Goal: Information Seeking & Learning: Check status

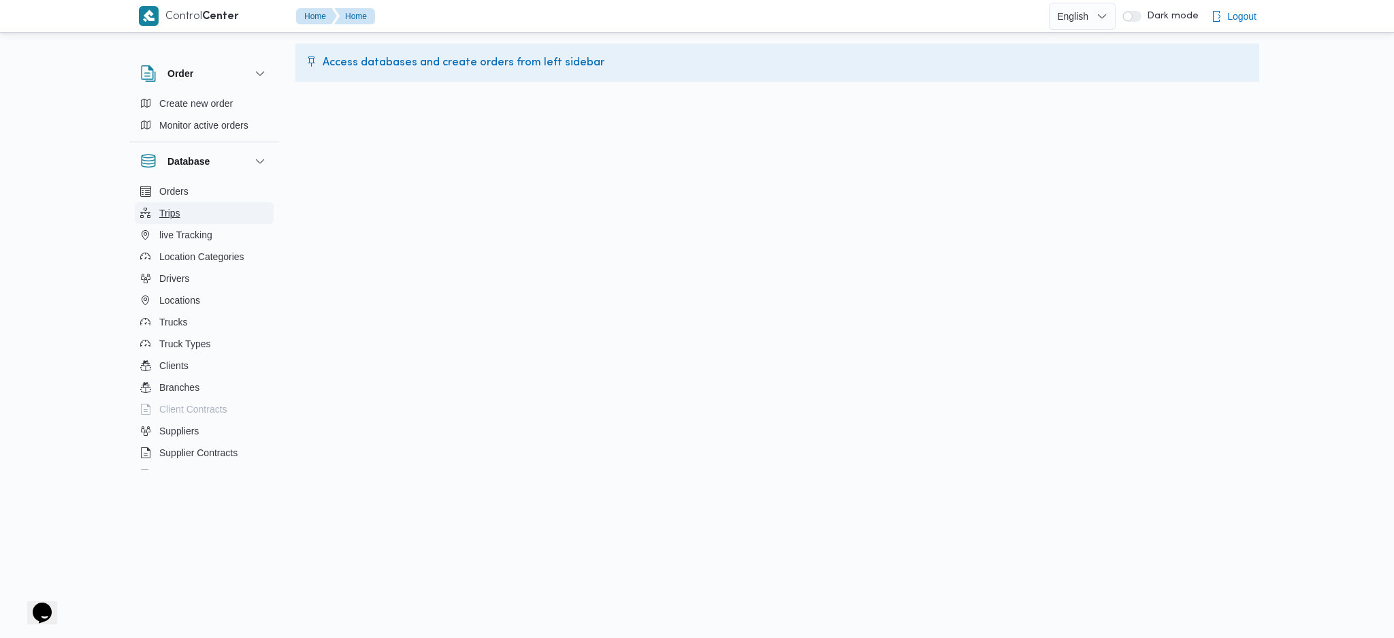
click at [163, 210] on span "Trips" at bounding box center [169, 213] width 21 height 16
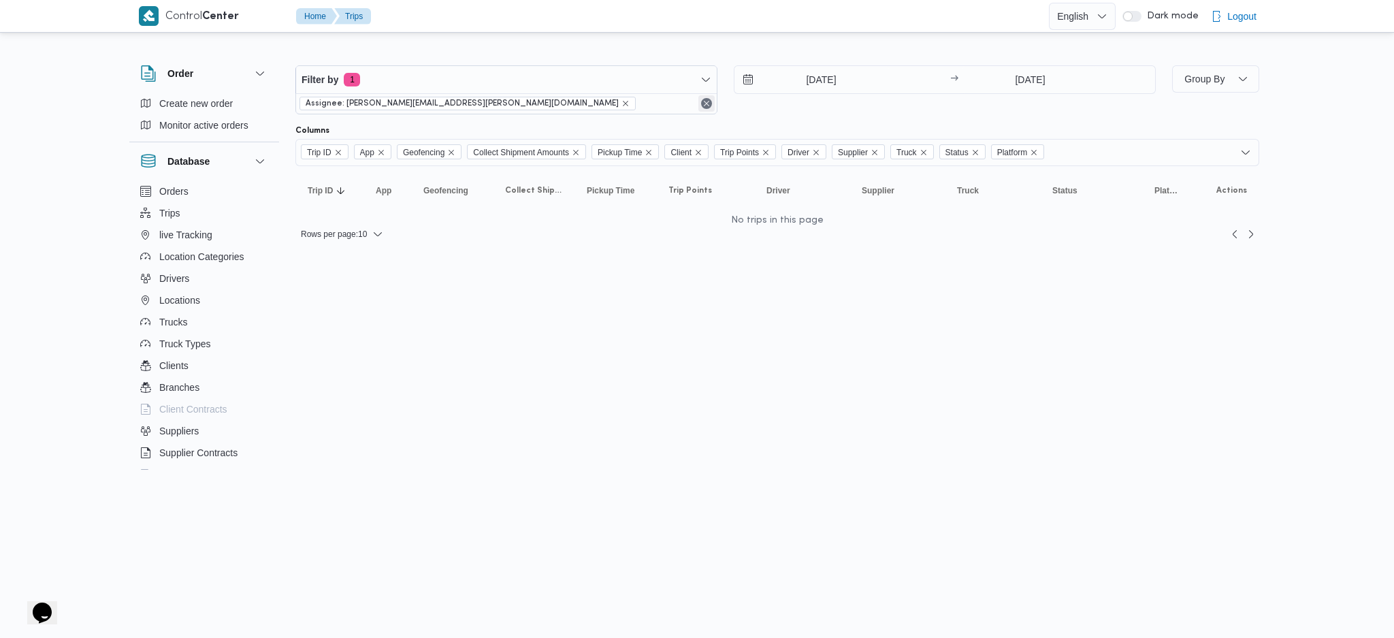
click at [705, 105] on button "Remove" at bounding box center [707, 103] width 16 height 16
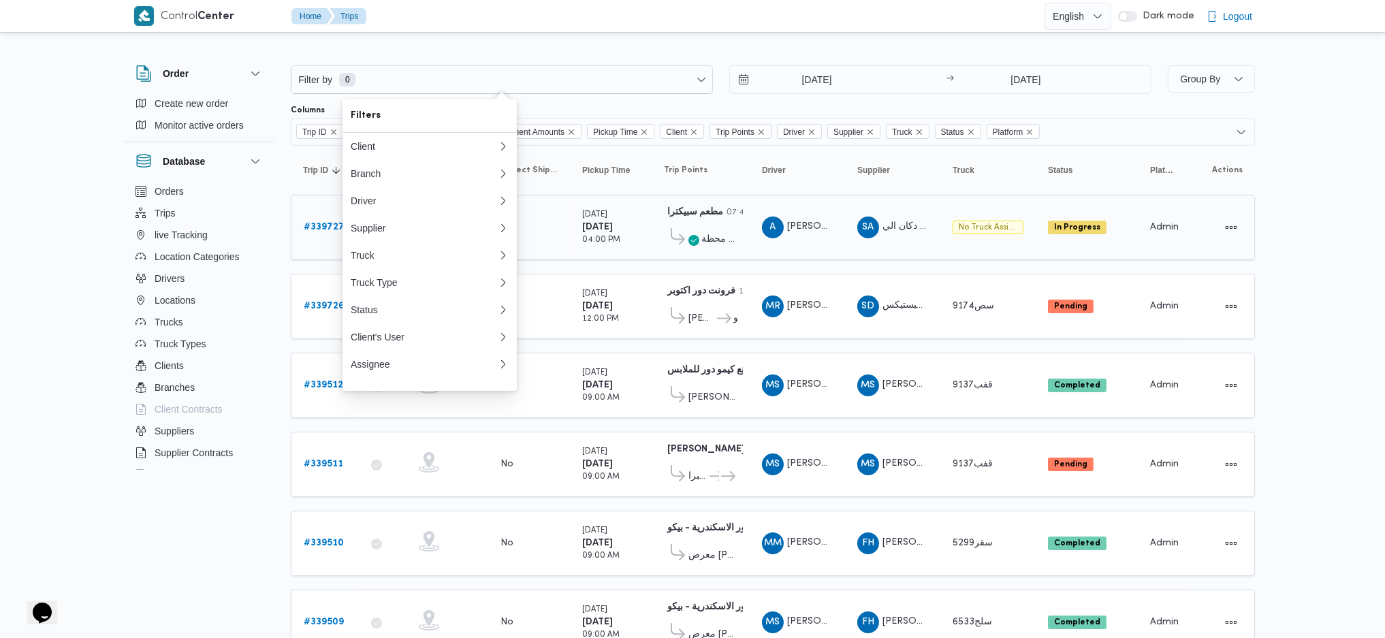
scroll to position [14, 0]
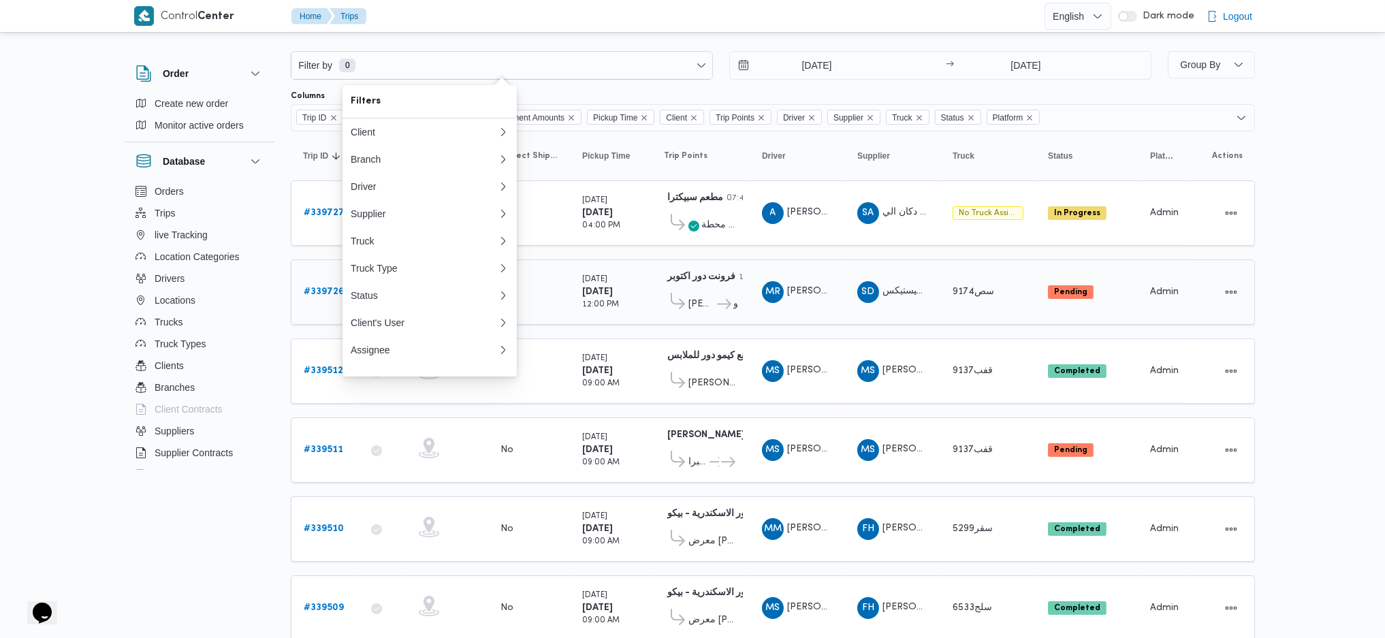
click at [846, 293] on td "Supplier SD شركة ديتاك لادارة المشروعات و الخدمات بى لوجيستيكس" at bounding box center [892, 291] width 95 height 65
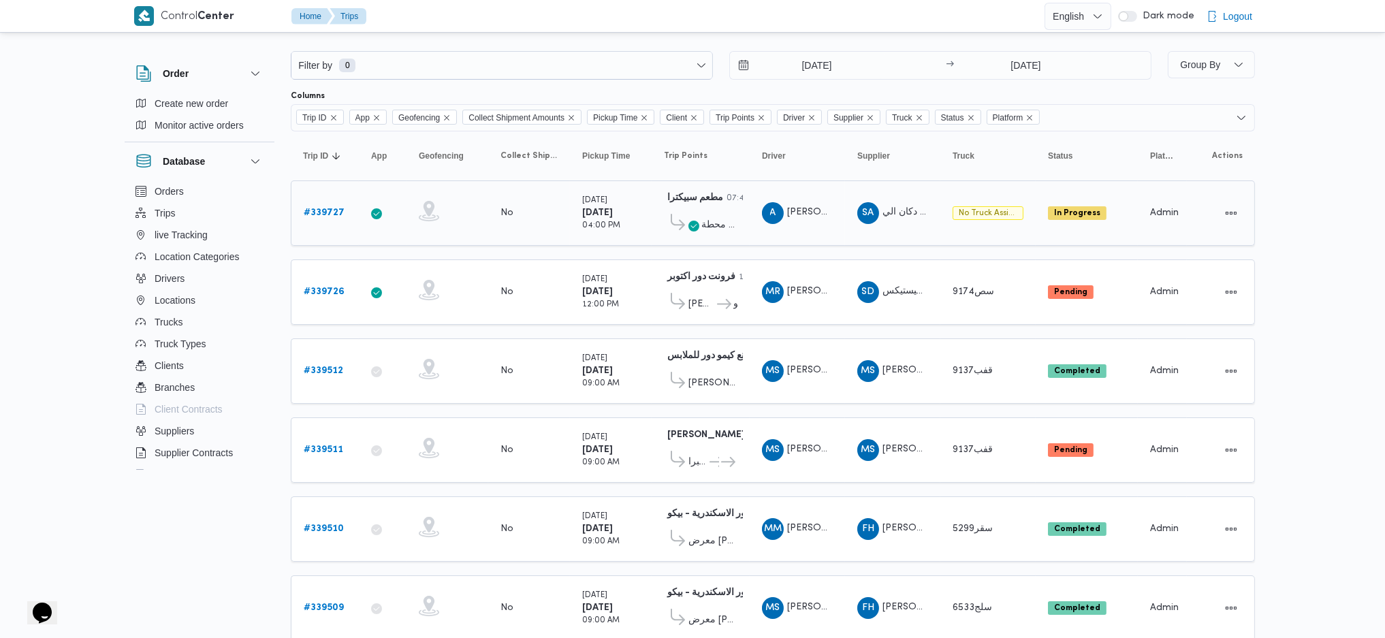
click at [703, 194] on b "مطعم سبيكترا" at bounding box center [695, 197] width 56 height 9
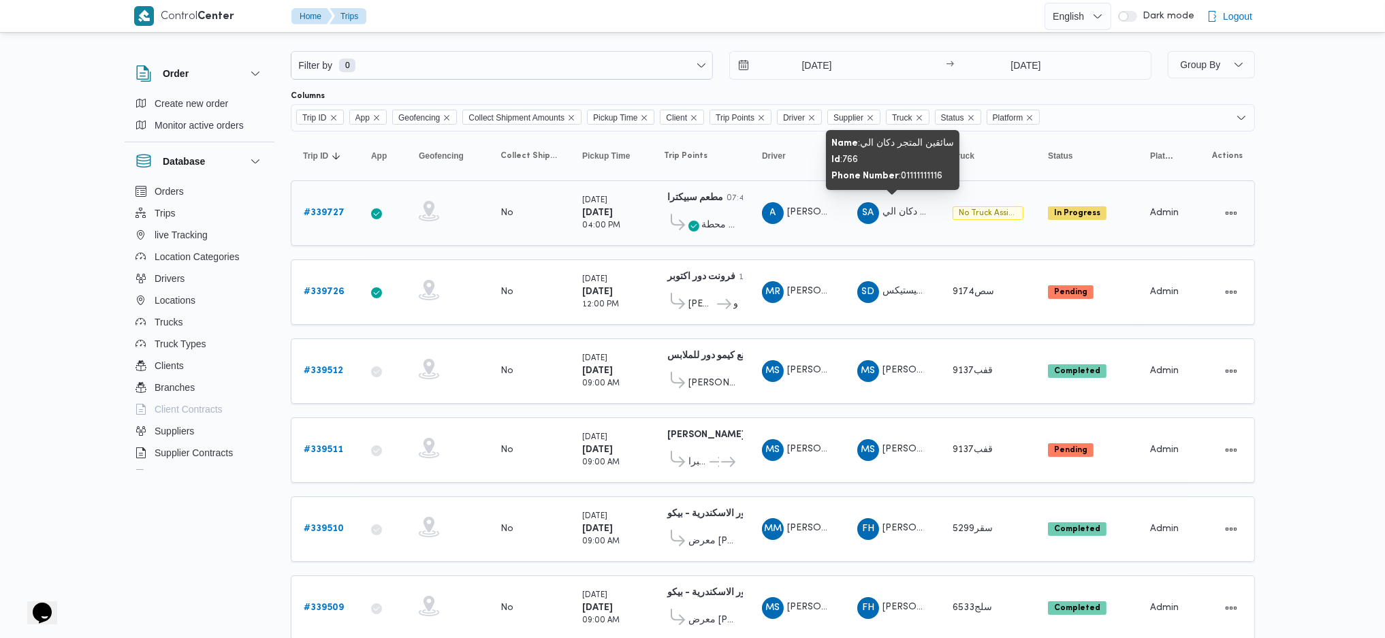
click at [886, 212] on span "سائقين المتجر دكان الي" at bounding box center [929, 212] width 94 height 9
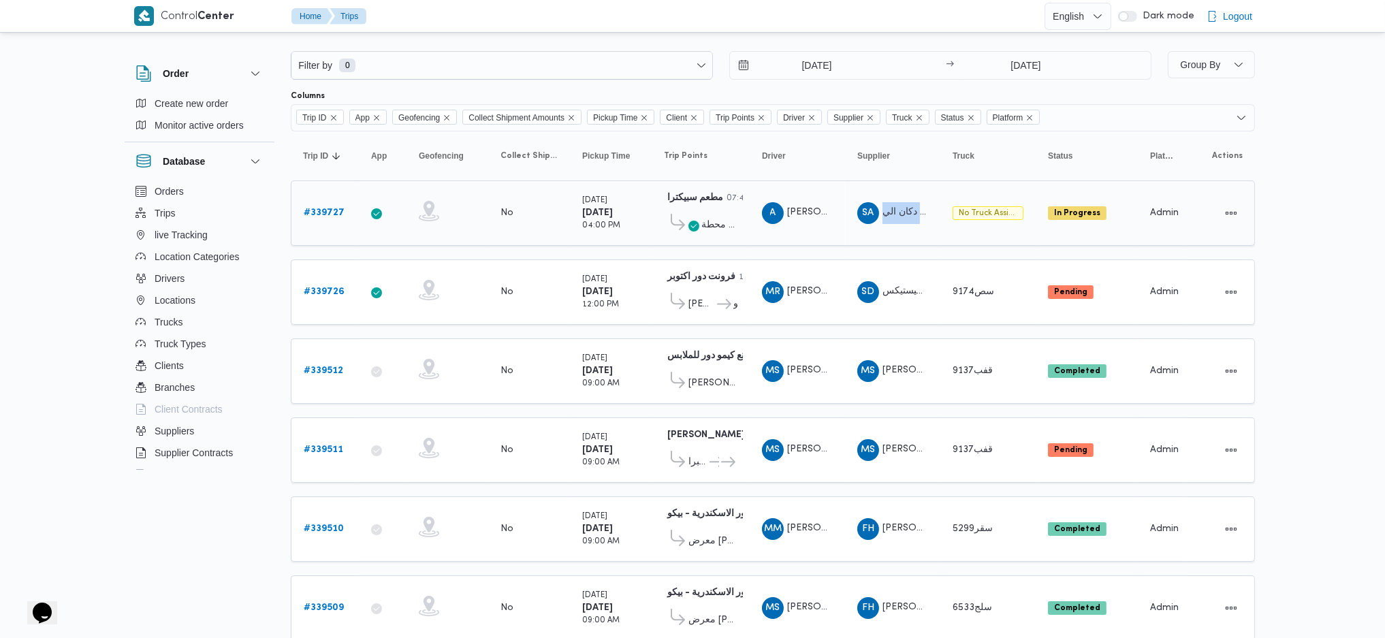
click at [768, 205] on div "A" at bounding box center [773, 213] width 22 height 22
click at [709, 227] on span "تستت محطة" at bounding box center [719, 225] width 36 height 16
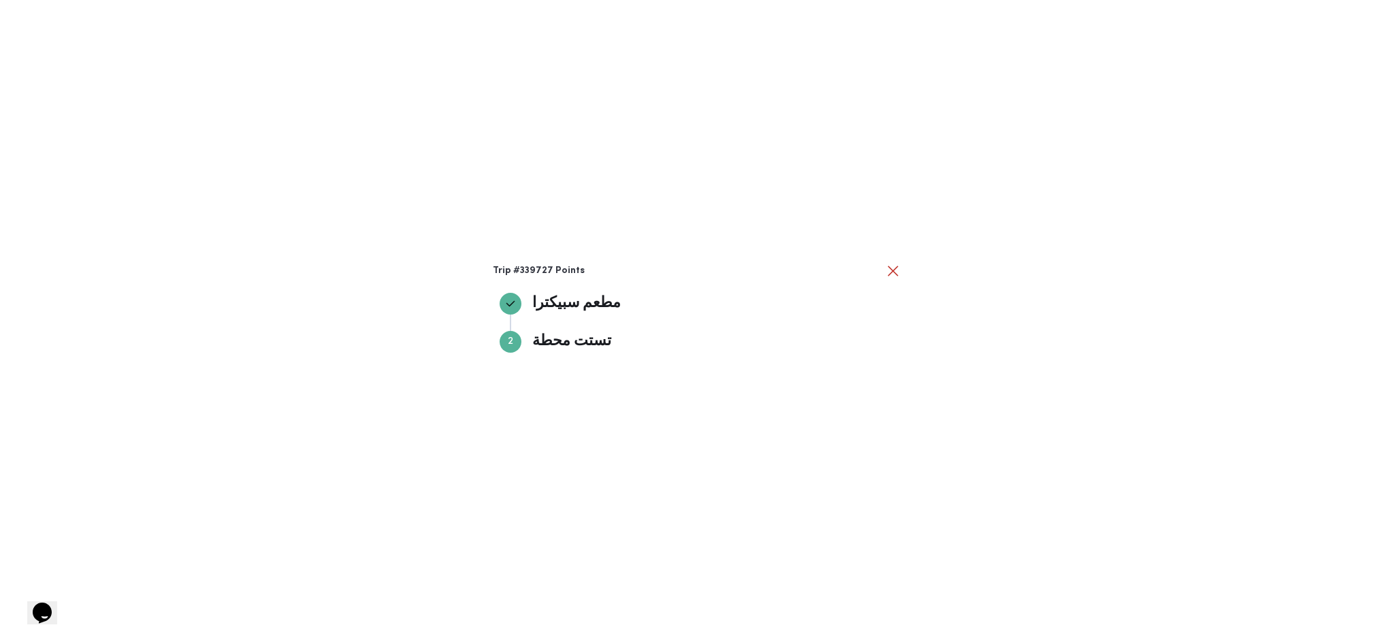
click at [657, 193] on div "Trip #339727 Points مطعم سبيكترا مطعم سبيكترا Step 2 2 تستت محطة تستت محطة" at bounding box center [697, 319] width 1394 height 638
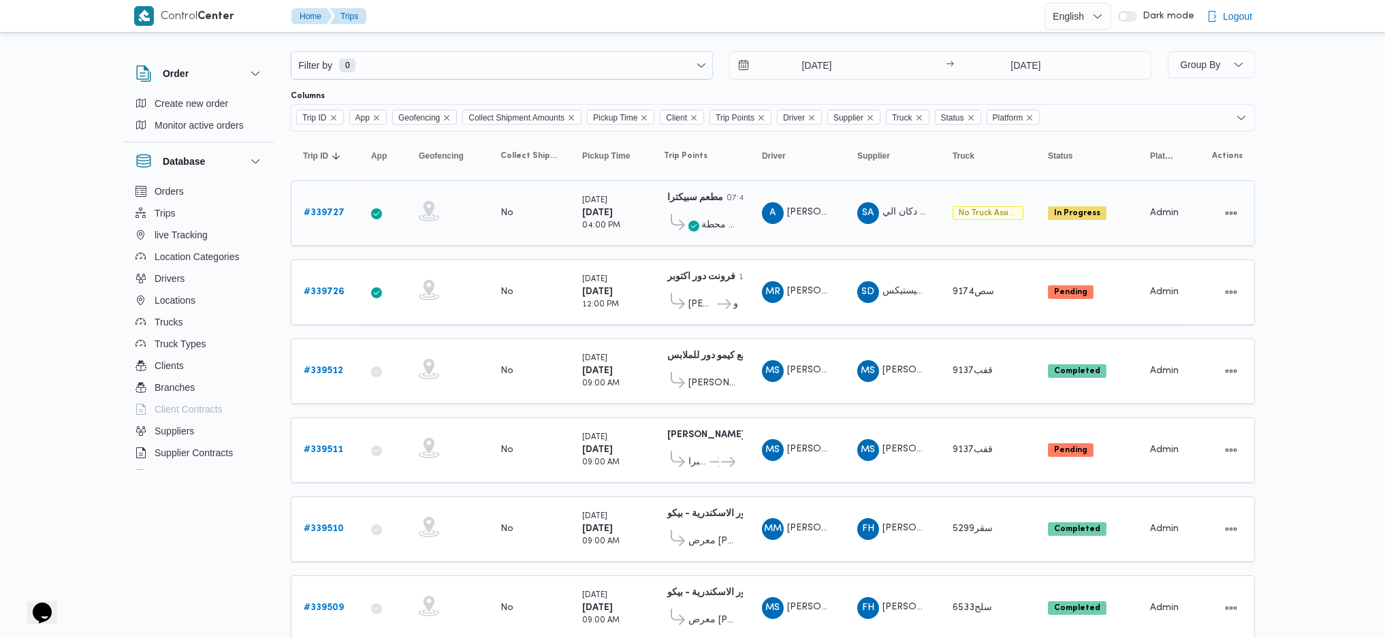
click at [325, 213] on b "# 339727" at bounding box center [324, 212] width 41 height 9
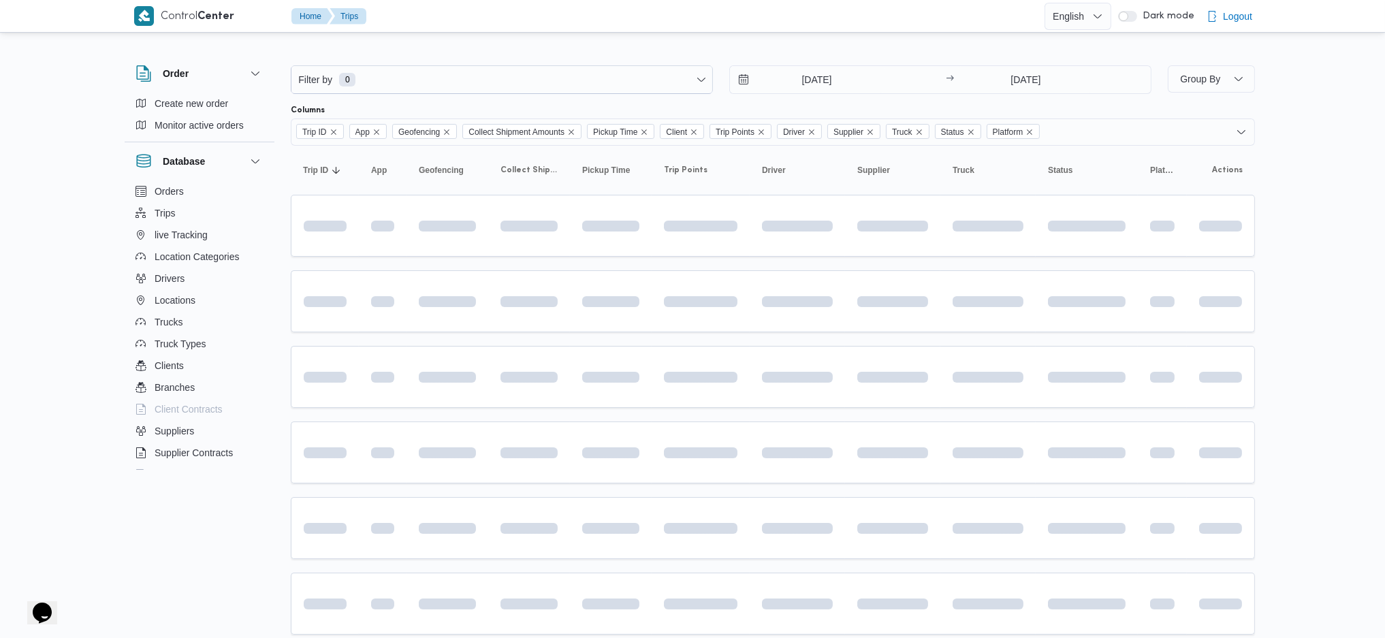
scroll to position [14, 0]
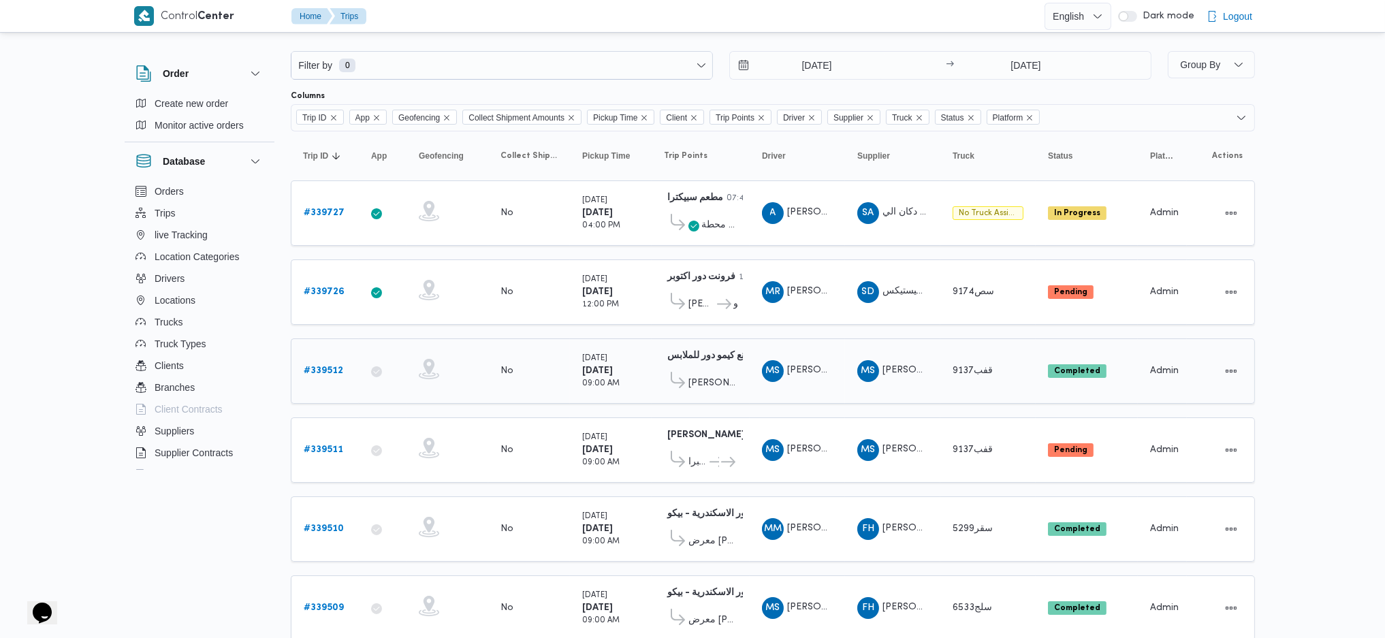
click at [711, 351] on b "مصنع كيمو دور للملابس" at bounding box center [712, 355] width 91 height 9
click at [336, 366] on b "# 339512" at bounding box center [323, 370] width 39 height 9
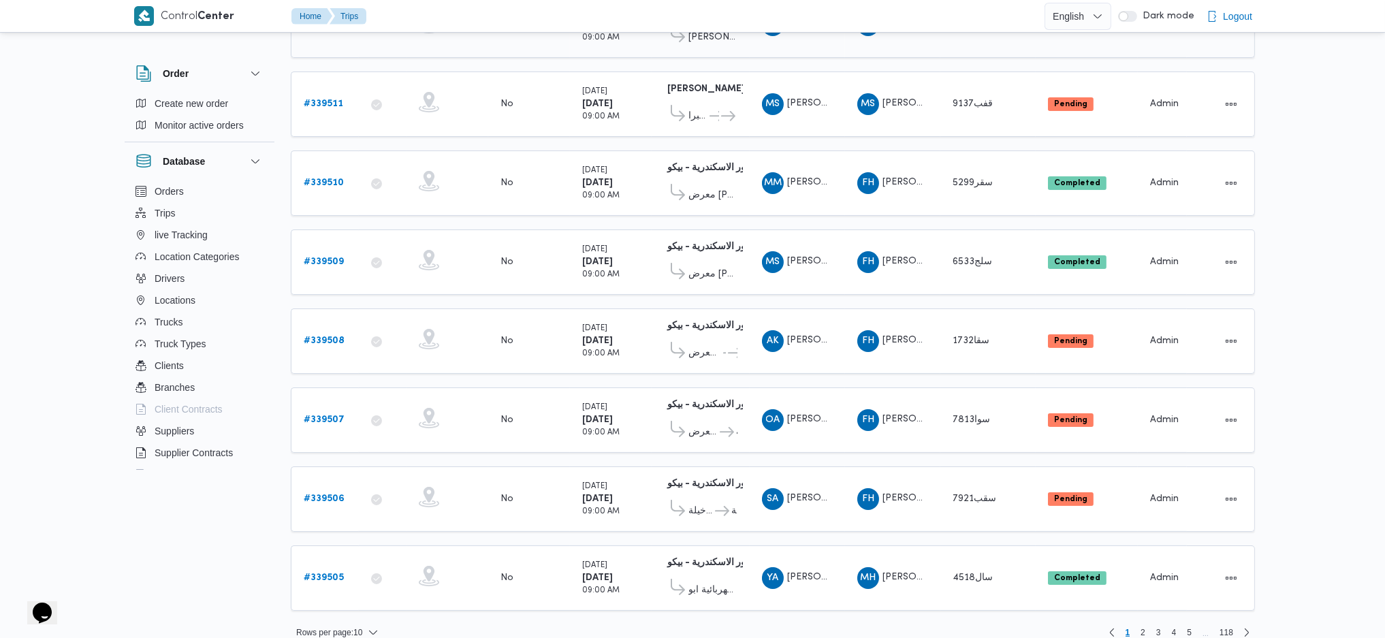
scroll to position [359, 0]
